Goal: Use online tool/utility: Utilize a website feature to perform a specific function

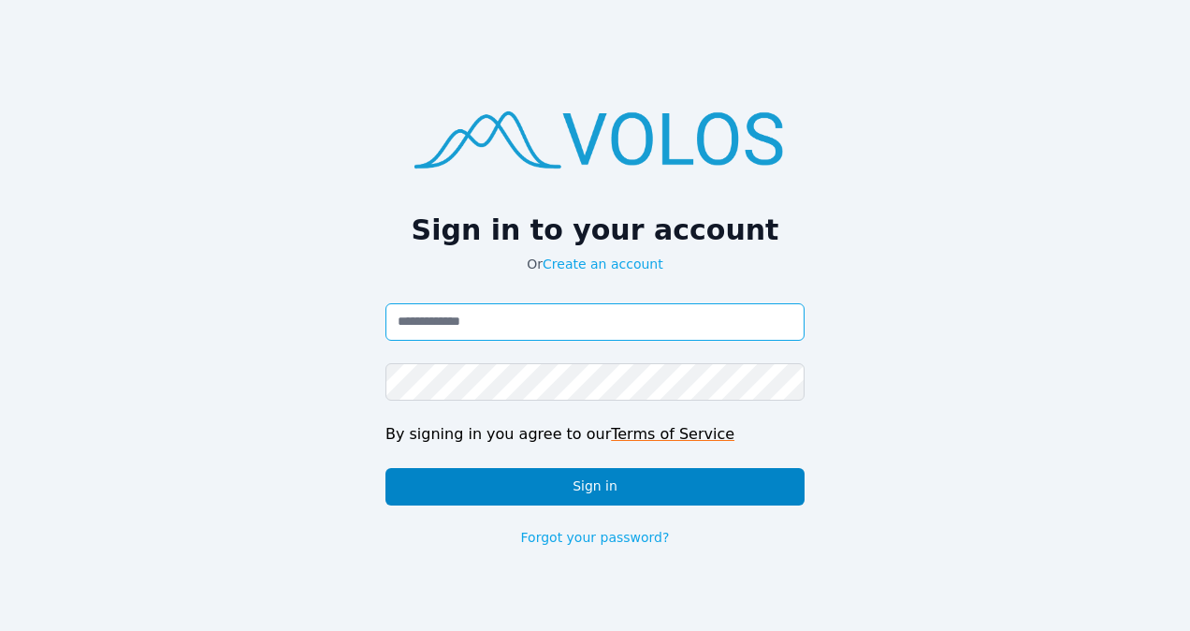
type input "**********"
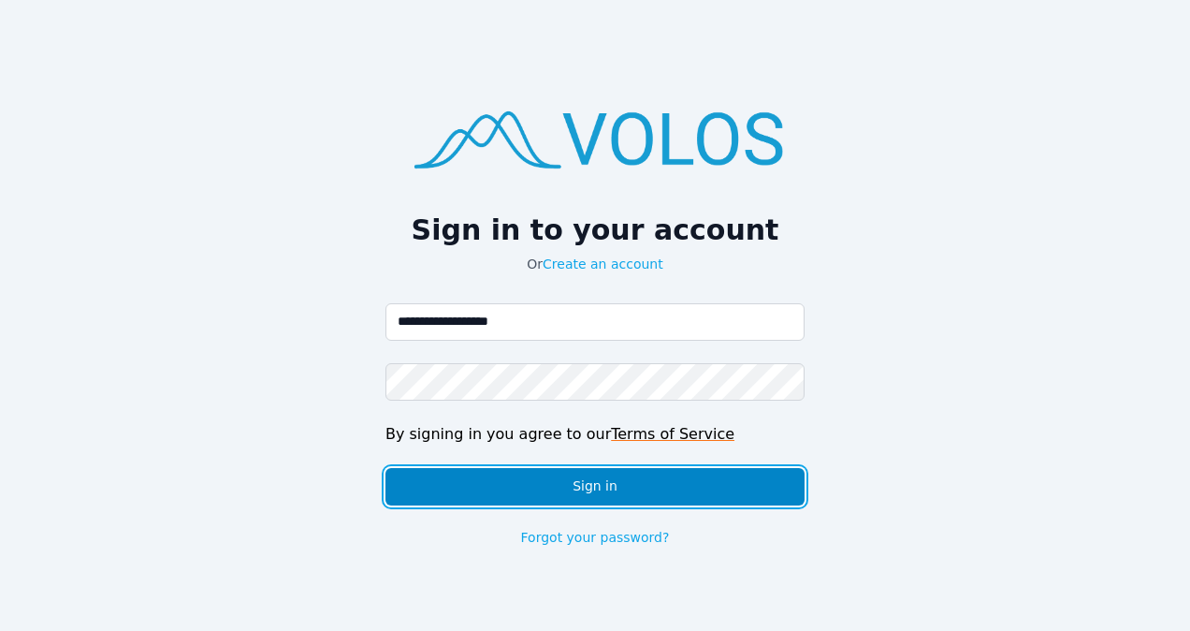
click at [528, 487] on button "Sign in" at bounding box center [594, 486] width 419 height 37
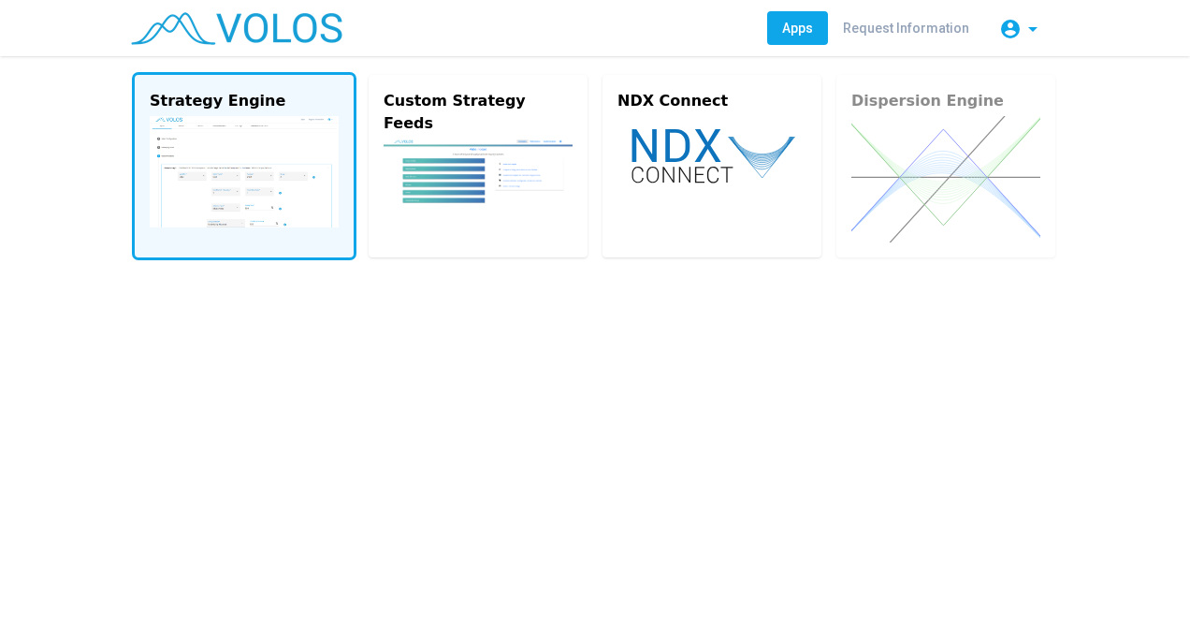
click at [260, 185] on img at bounding box center [244, 171] width 189 height 111
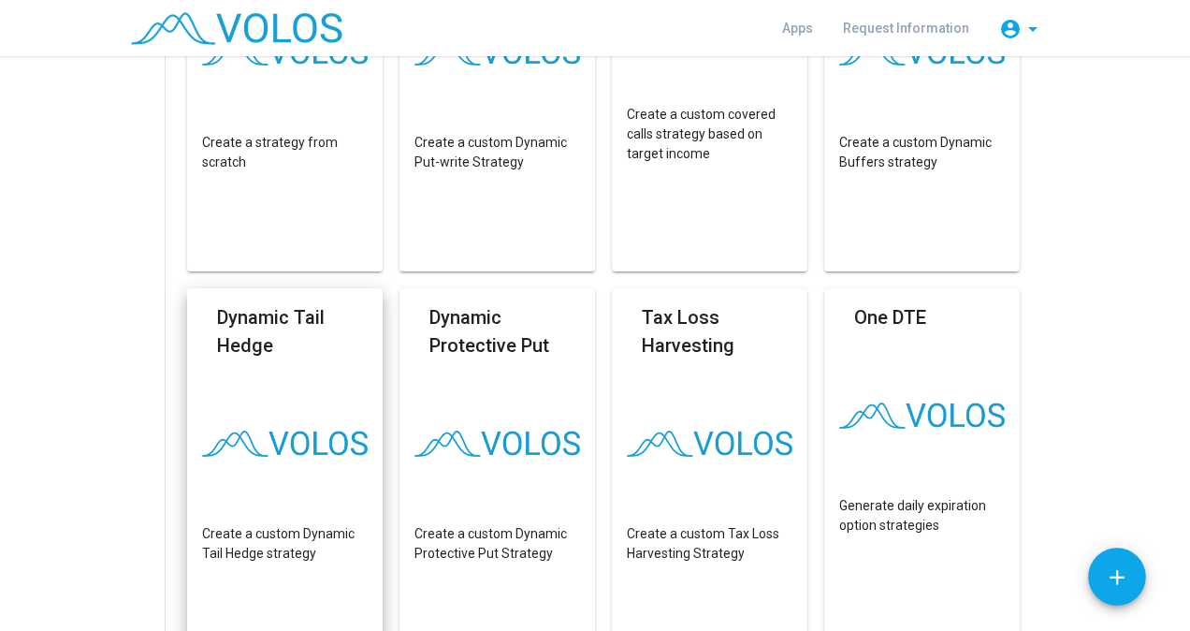
click at [339, 339] on mat-card-title "Dynamic Tail Hedge" at bounding box center [285, 331] width 136 height 56
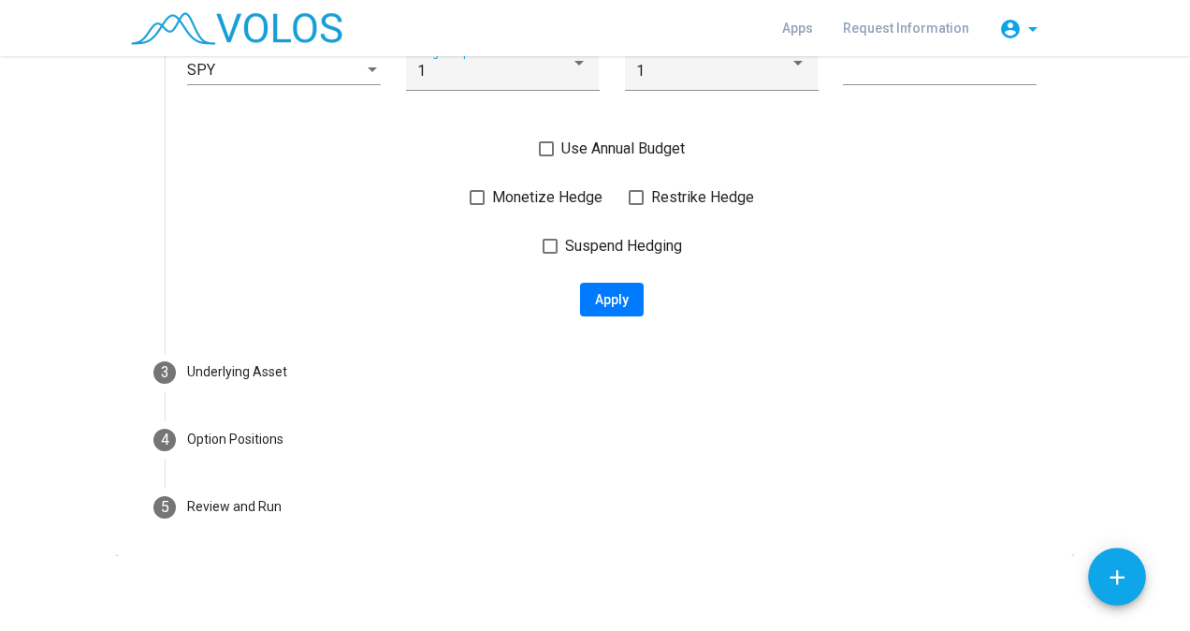
scroll to position [5, 0]
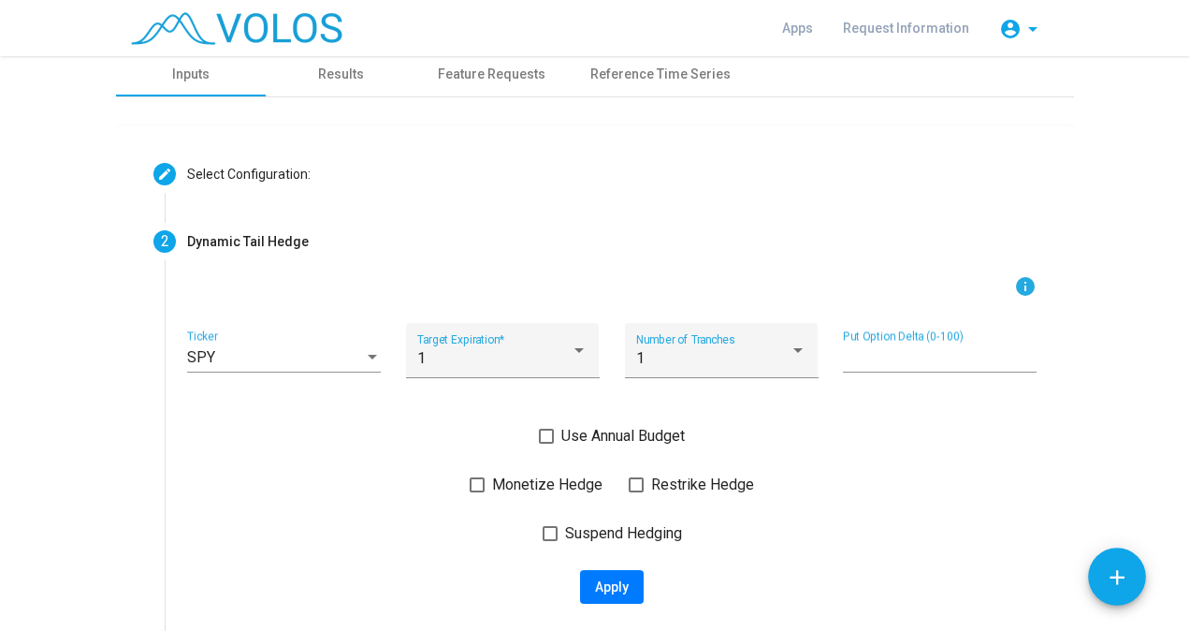
click at [373, 358] on div "SPY Ticker 1 Target Expiration * 1 Number of Tranches ** Put Option Delta (0-10…" at bounding box center [612, 361] width 850 height 76
click at [368, 357] on div at bounding box center [372, 357] width 9 height 5
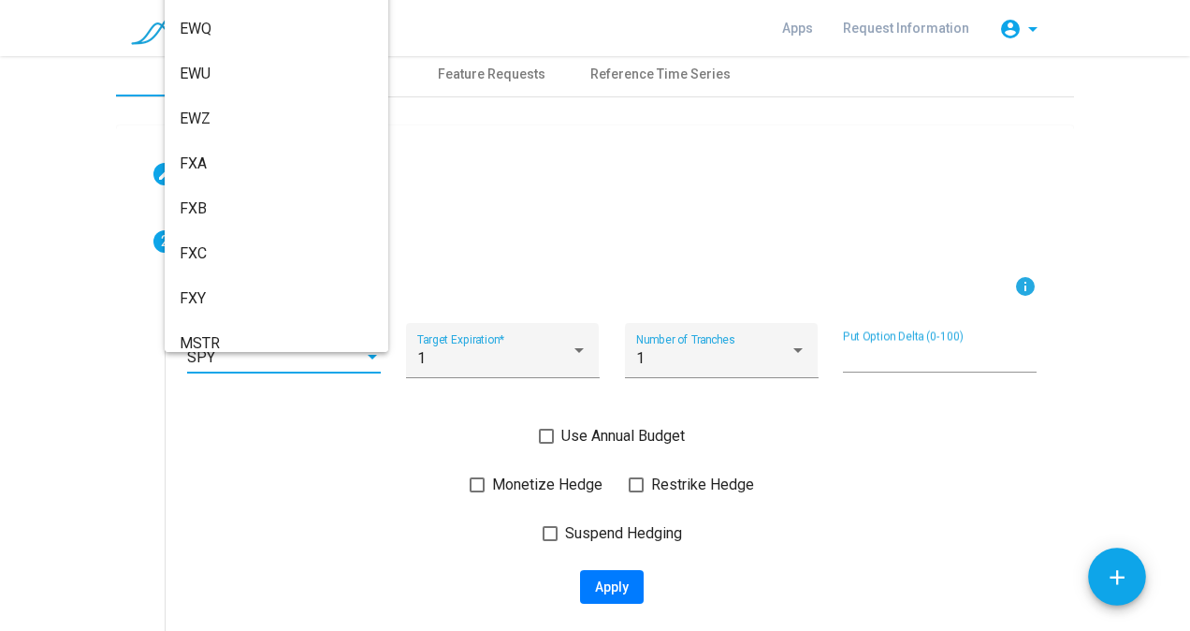
scroll to position [404, 0]
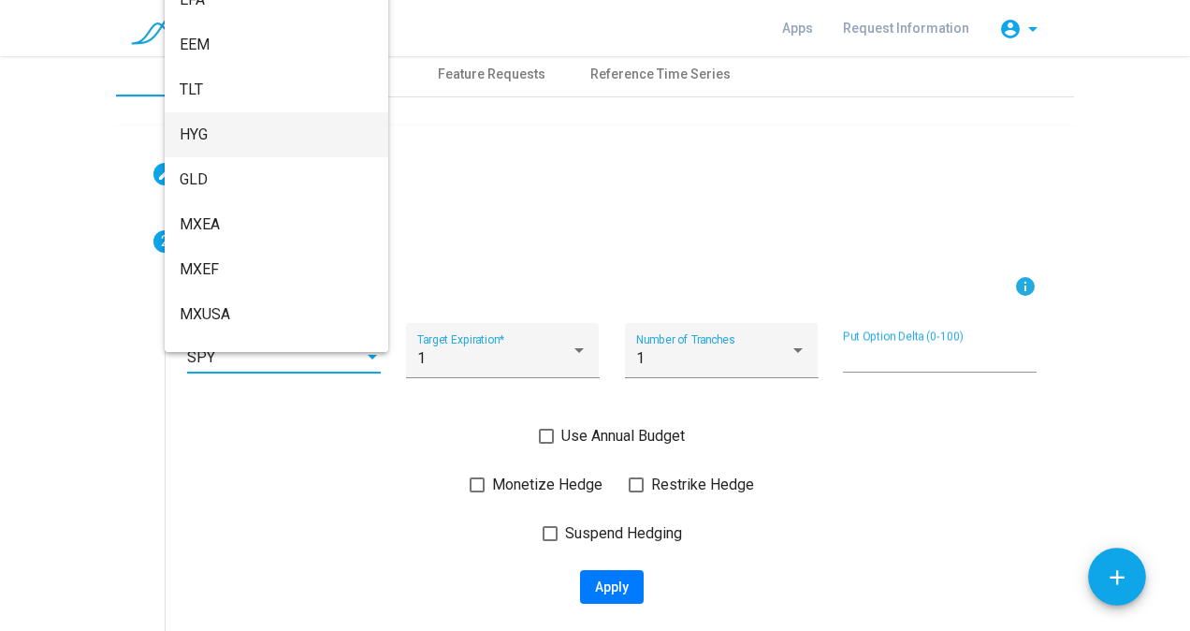
click at [649, 413] on div at bounding box center [595, 315] width 1190 height 631
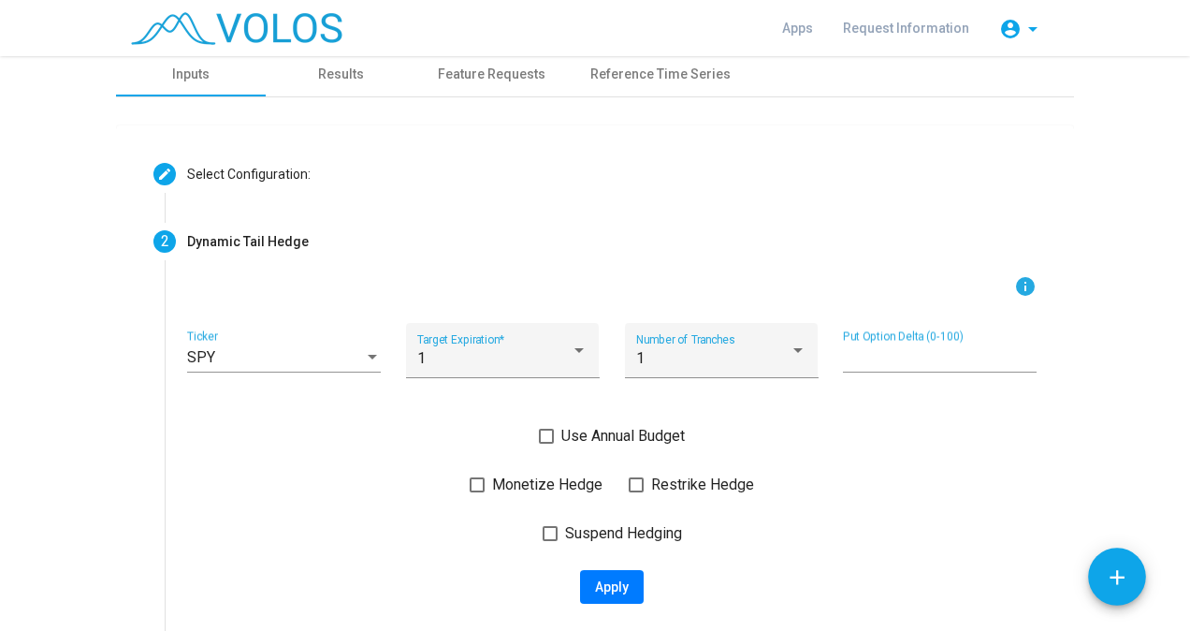
scroll to position [293, 0]
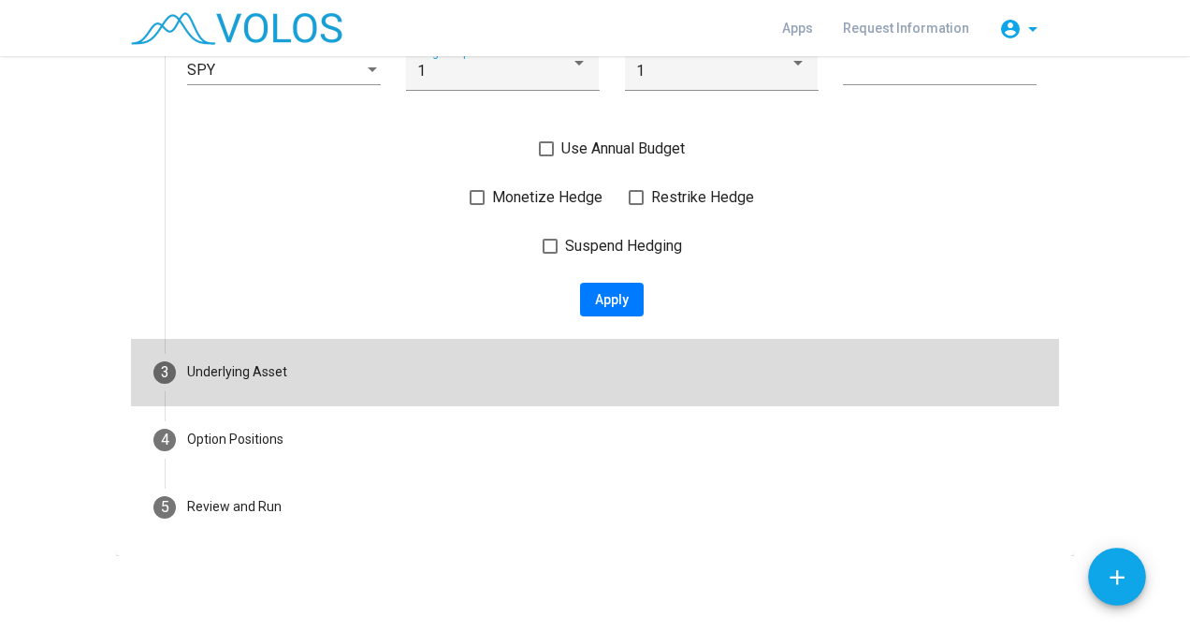
click at [318, 374] on mat-step-header "3 Underlying Asset" at bounding box center [595, 372] width 928 height 67
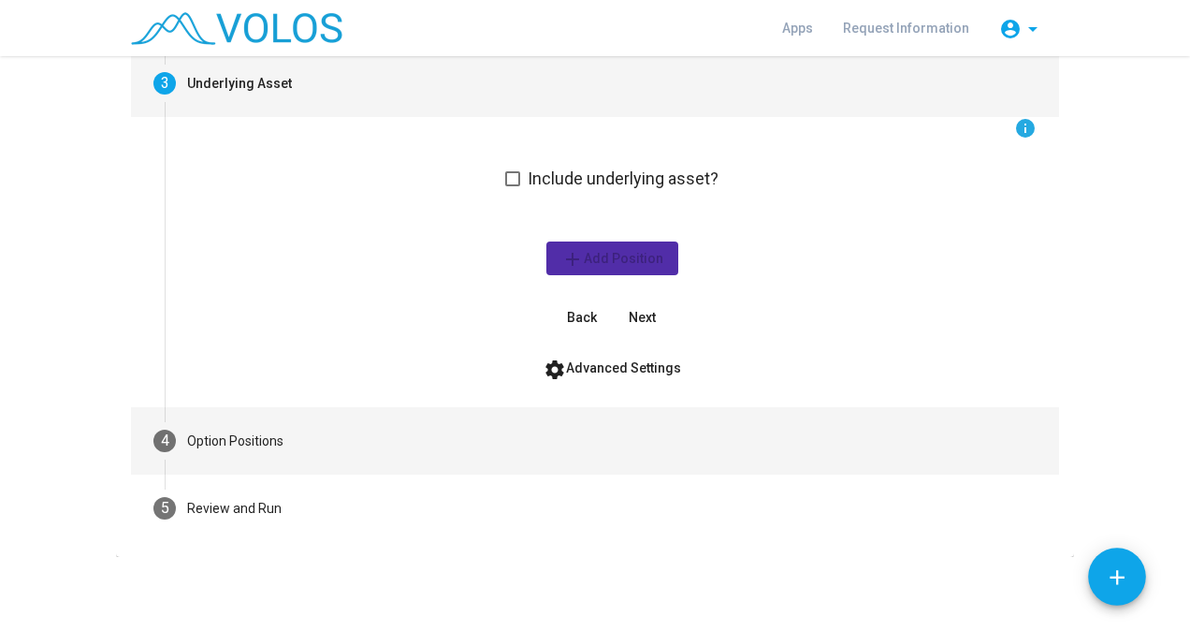
click at [309, 417] on mat-step-header "4 Option Positions" at bounding box center [595, 440] width 928 height 67
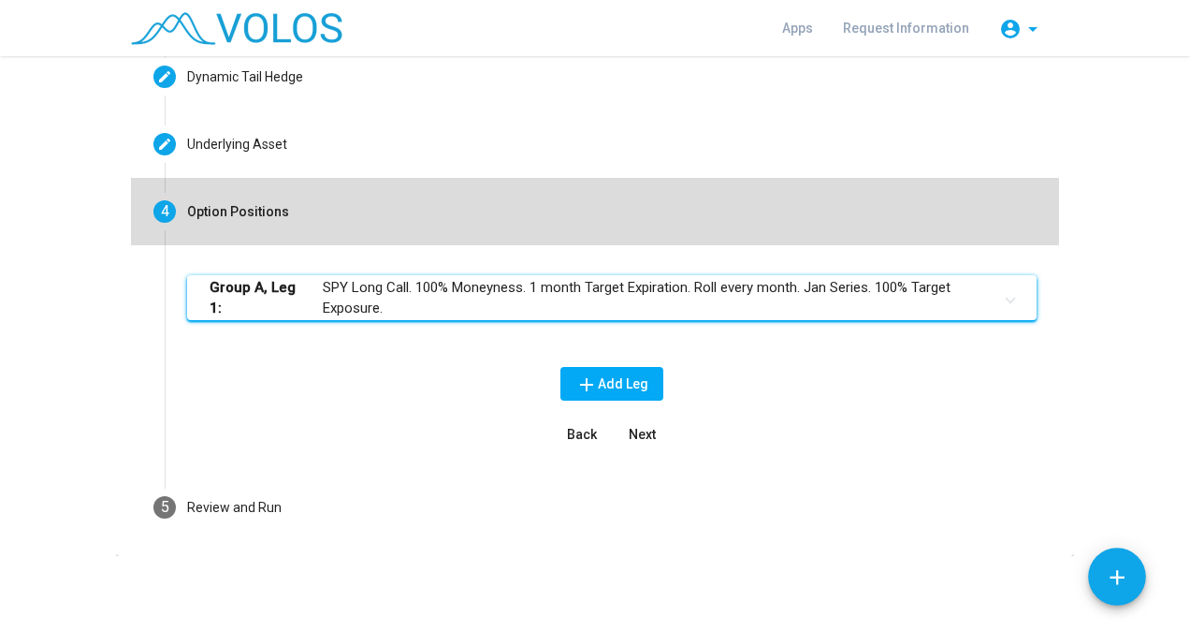
scroll to position [168, 0]
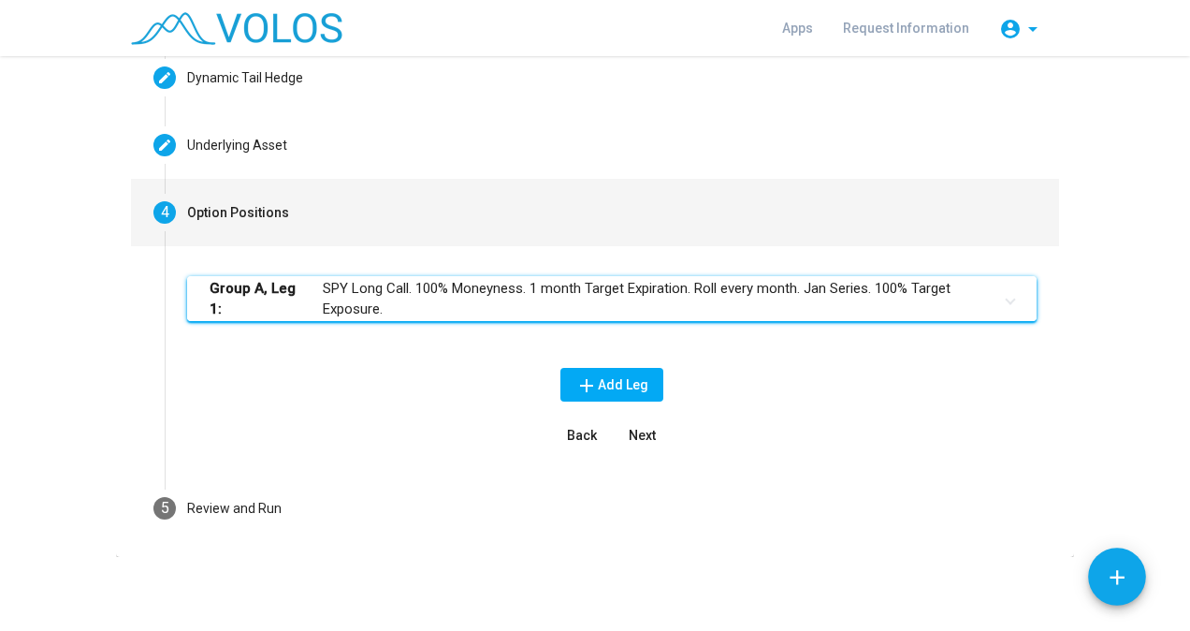
click at [357, 286] on mat-panel-title "Group A, Leg 1: SPY Long Call. 100% Moneyness. 1 month Target Expiration. Roll …" at bounding box center [601, 299] width 782 height 42
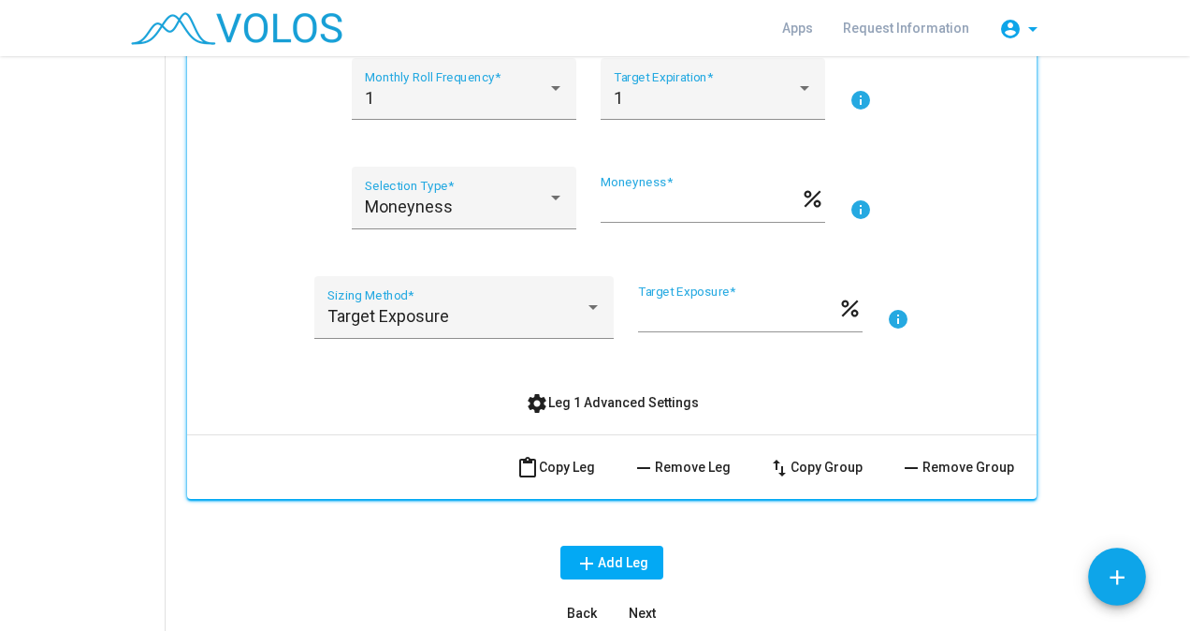
scroll to position [591, 0]
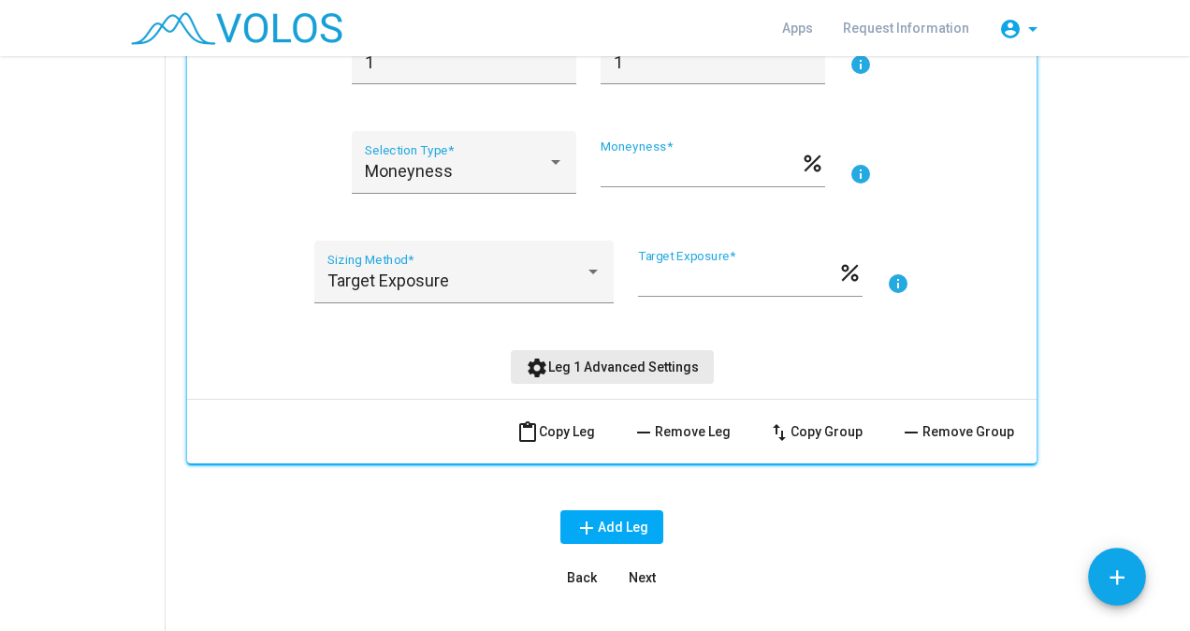
click at [649, 369] on span "settings Leg 1 Advanced Settings" at bounding box center [612, 366] width 173 height 15
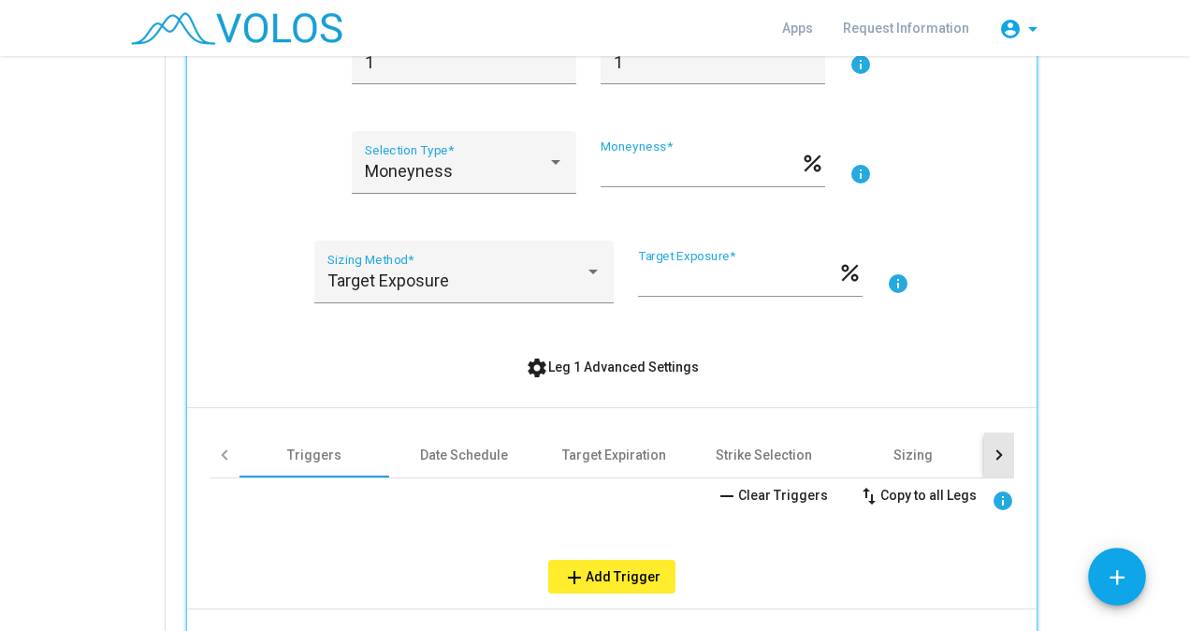
click at [1000, 444] on div at bounding box center [999, 454] width 30 height 45
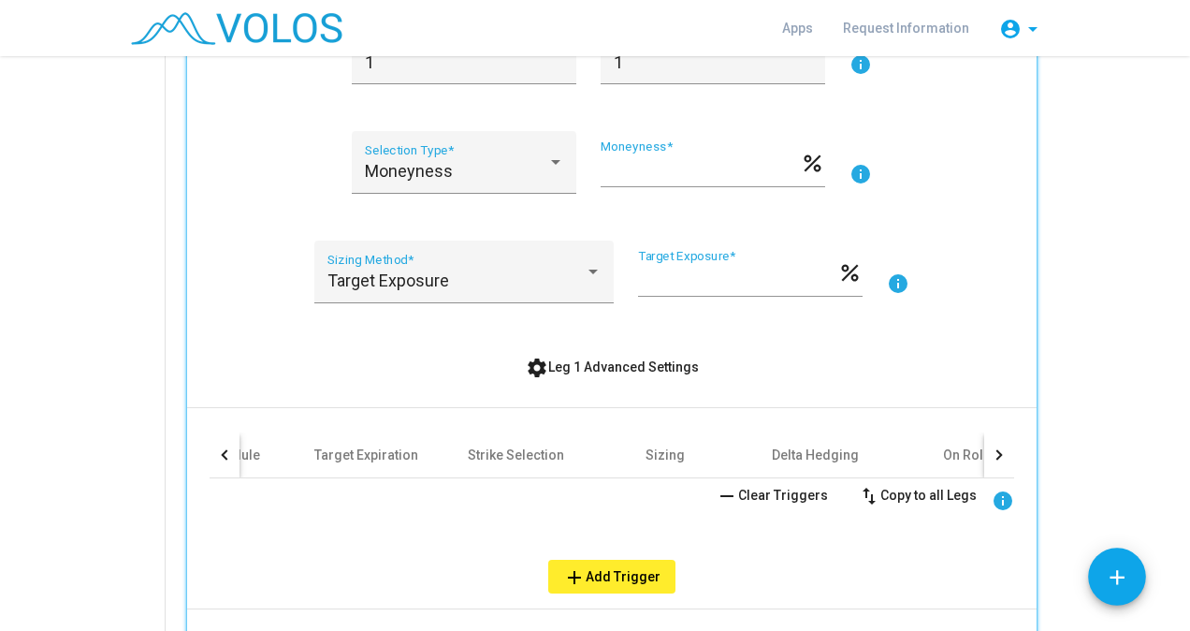
click at [997, 445] on div at bounding box center [999, 454] width 30 height 45
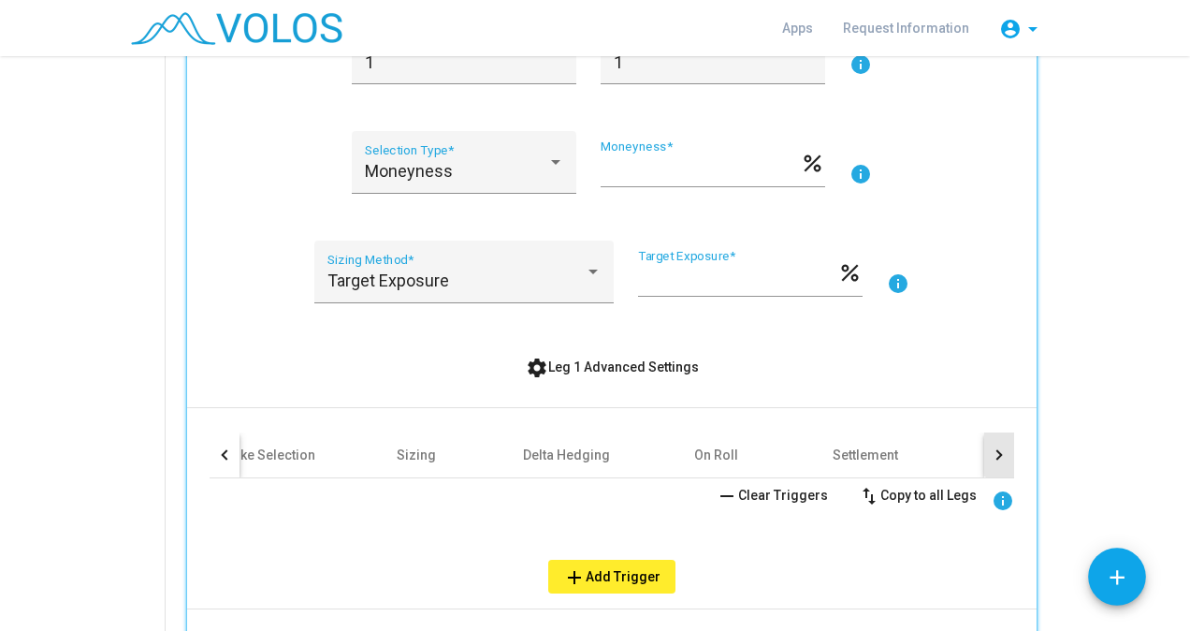
click at [995, 444] on div at bounding box center [999, 454] width 30 height 45
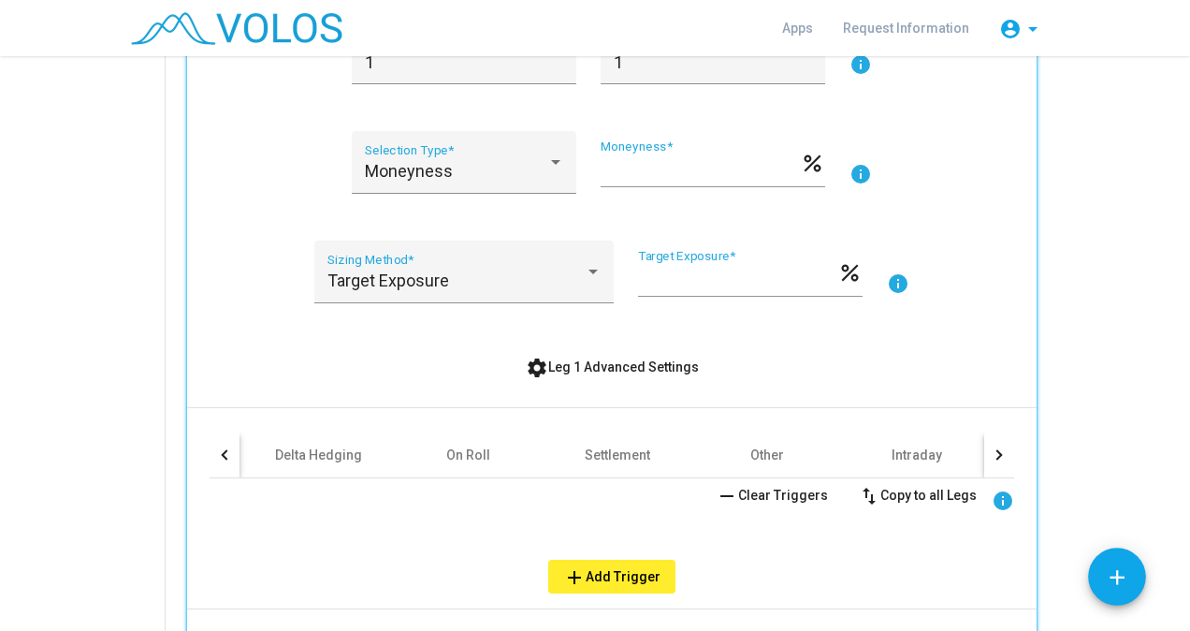
click at [1000, 444] on div at bounding box center [999, 454] width 30 height 45
click at [627, 458] on div "Other" at bounding box center [610, 454] width 150 height 45
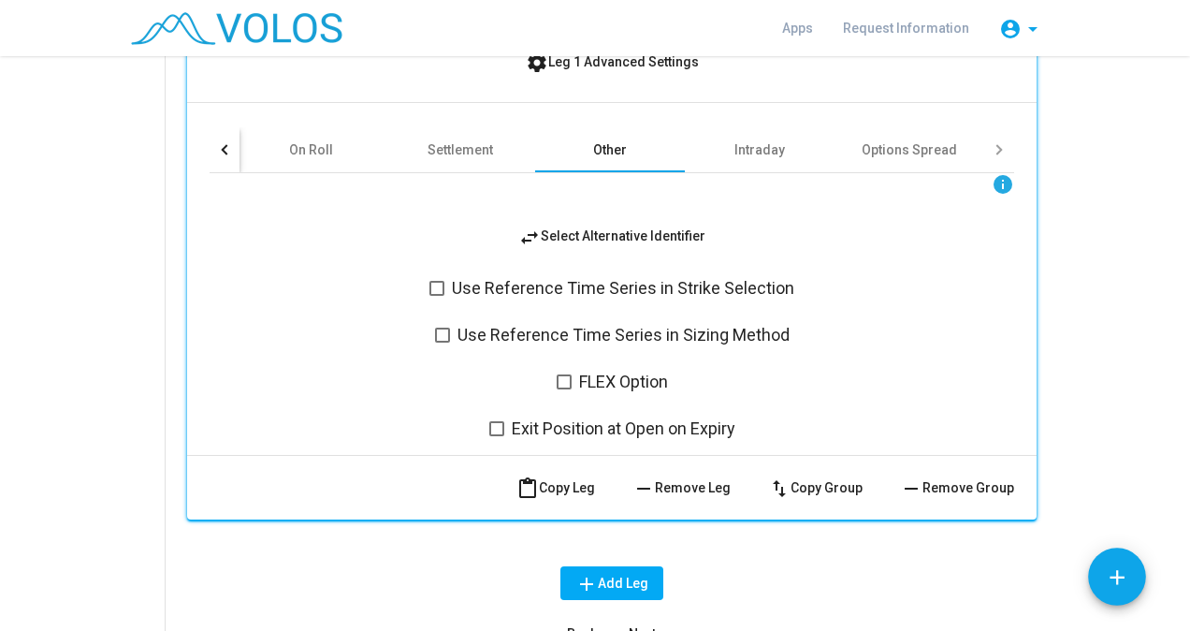
scroll to position [896, 0]
click at [577, 228] on span "swap_horiz Select Alternative Identifier" at bounding box center [611, 235] width 187 height 15
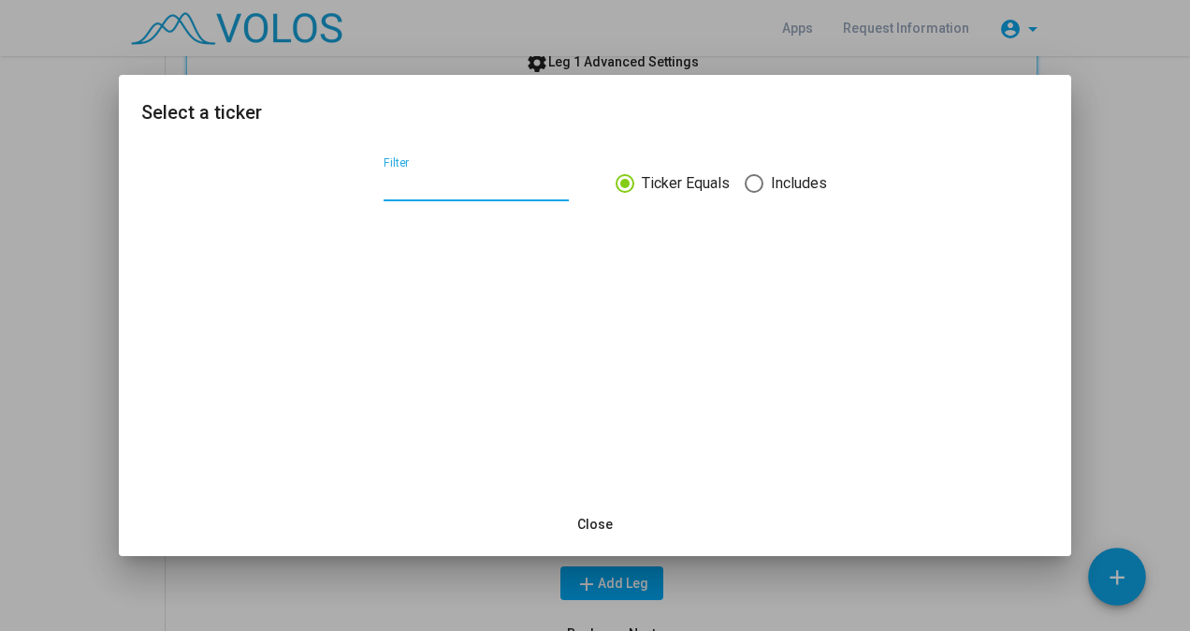
click at [449, 191] on div "Filter" at bounding box center [476, 179] width 185 height 44
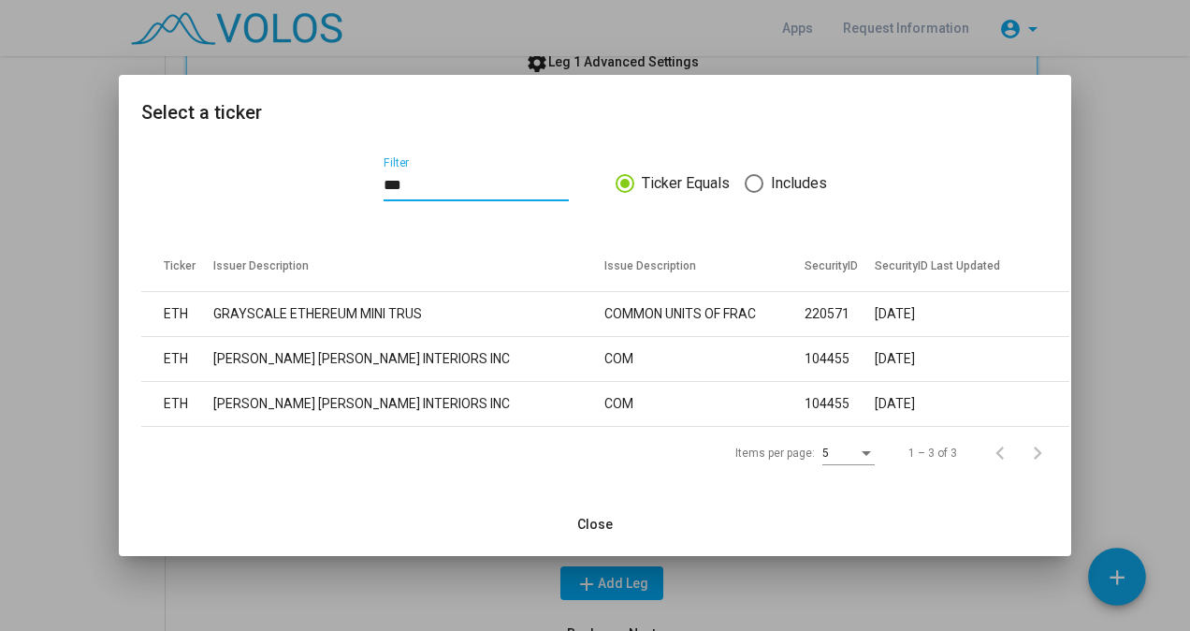
type input "***"
